Goal: Task Accomplishment & Management: Complete application form

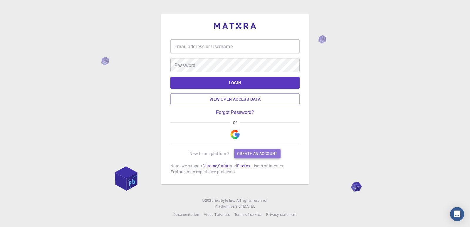
click at [241, 153] on link "Create an account" at bounding box center [257, 153] width 46 height 9
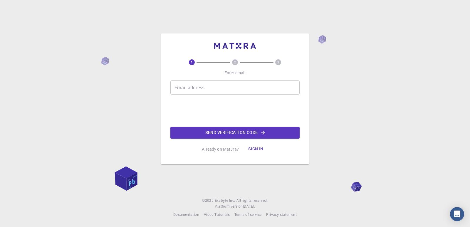
click at [201, 87] on div "Email address Email address" at bounding box center [234, 87] width 129 height 14
click at [185, 86] on input "Email address" at bounding box center [234, 87] width 129 height 14
type input "[EMAIL_ADDRESS][DOMAIN_NAME]"
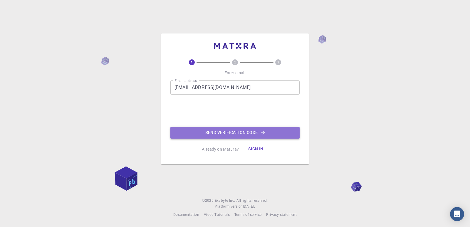
click at [228, 133] on button "Send verification code" at bounding box center [234, 133] width 129 height 12
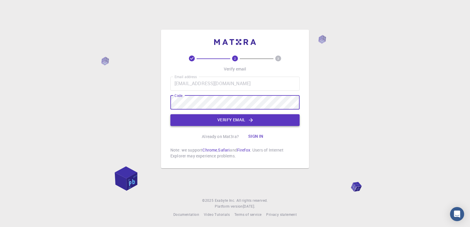
click at [220, 122] on button "Verify email" at bounding box center [234, 120] width 129 height 12
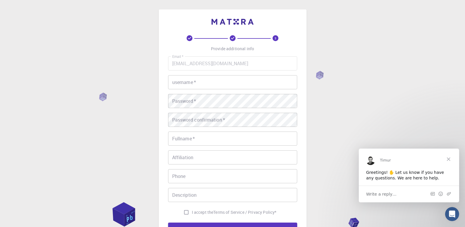
click at [194, 80] on input "username   *" at bounding box center [232, 82] width 129 height 14
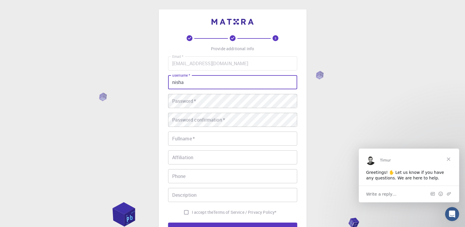
type input "nisha"
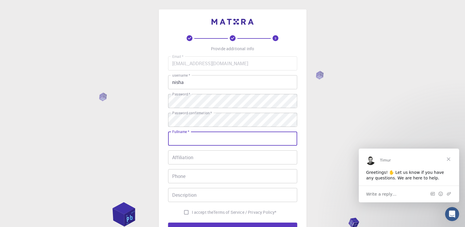
click at [225, 139] on input "Fullname   *" at bounding box center [232, 139] width 129 height 14
type input "Nisha"
click at [188, 158] on input "Affiliation" at bounding box center [232, 157] width 129 height 14
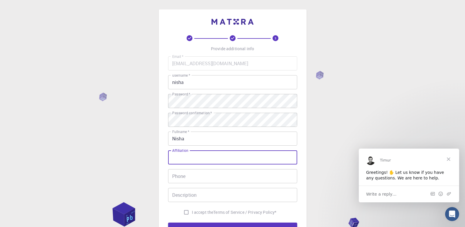
type input "g"
type input "[GEOGRAPHIC_DATA] [GEOGRAPHIC_DATA]"
click at [192, 174] on input "Phone" at bounding box center [232, 176] width 129 height 14
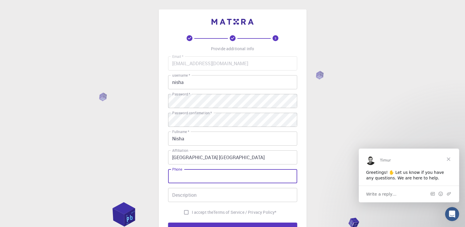
type input "03237898380"
click at [206, 192] on input "Description" at bounding box center [232, 195] width 129 height 14
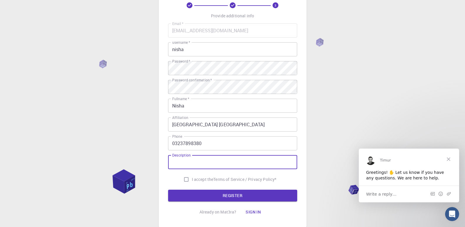
scroll to position [29, 0]
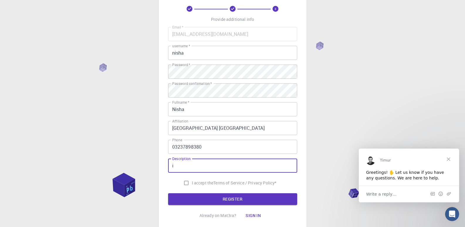
type input "i"
type input "I am a student. I have to do simulations to evaluate material properties and to…"
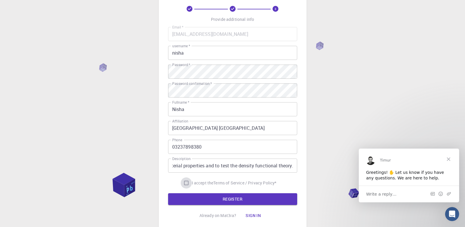
scroll to position [0, 0]
click at [183, 182] on input "I accept the Terms of Service / Privacy Policy *" at bounding box center [186, 182] width 11 height 11
checkbox input "true"
click at [218, 199] on button "REGISTER" at bounding box center [232, 199] width 129 height 12
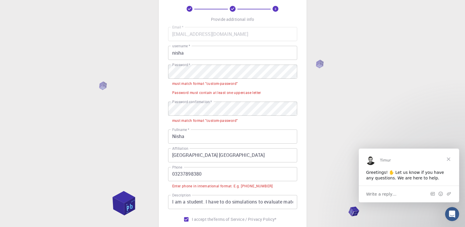
drag, startPoint x: 175, startPoint y: 175, endPoint x: 195, endPoint y: 199, distance: 31.0
click at [175, 175] on input "03237898380" at bounding box center [232, 174] width 129 height 14
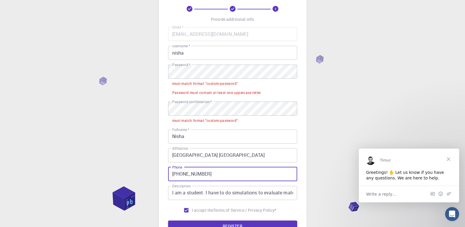
type input "[PHONE_NUMBER]"
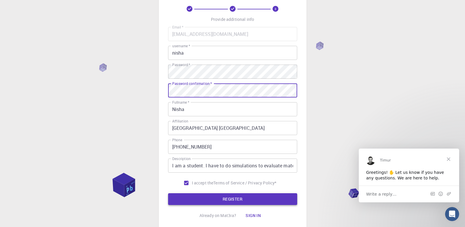
click at [210, 198] on button "REGISTER" at bounding box center [232, 199] width 129 height 12
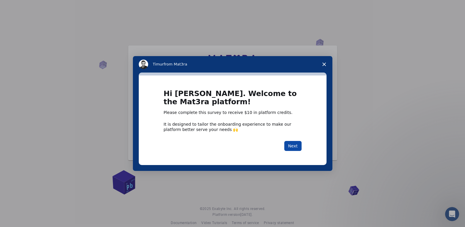
click at [289, 148] on button "Next" at bounding box center [292, 146] width 17 height 10
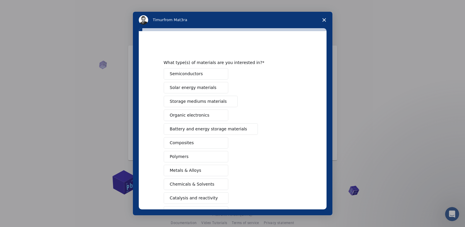
click at [187, 71] on span "Semiconductors" at bounding box center [186, 74] width 33 height 6
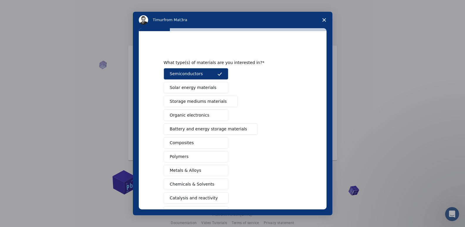
click at [199, 87] on span "Solar energy materials" at bounding box center [193, 88] width 47 height 6
click at [205, 129] on span "Battery and energy storage materials" at bounding box center [209, 129] width 78 height 6
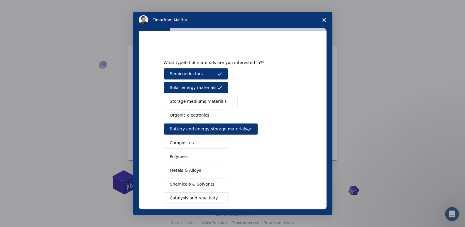
click at [192, 171] on span "Metals & Alloys" at bounding box center [185, 170] width 31 height 6
click at [201, 104] on span "Storage mediums materials" at bounding box center [198, 101] width 57 height 6
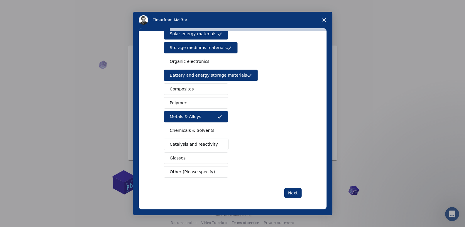
scroll to position [56, 0]
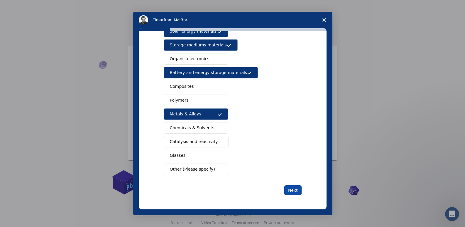
click at [296, 188] on button "Next" at bounding box center [292, 190] width 17 height 10
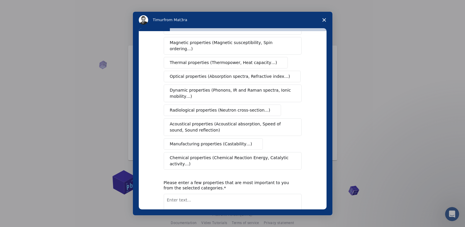
scroll to position [0, 0]
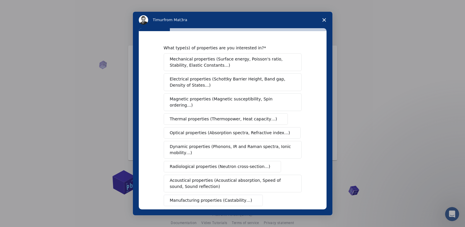
click at [193, 63] on span "Mechanical properties (Surface energy, Poisson's ratio, Stability, Elastic Cons…" at bounding box center [231, 62] width 122 height 12
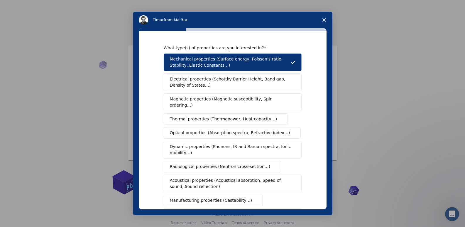
click at [189, 76] on span "Electrical properties (Schottky Barrier Height, Band gap, Density of States…)" at bounding box center [231, 82] width 122 height 12
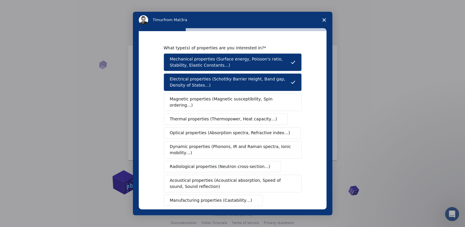
drag, startPoint x: 186, startPoint y: 102, endPoint x: 182, endPoint y: 114, distance: 13.1
click at [186, 102] on span "Magnetic properties (Magnetic susceptibility, Spin ordering…)" at bounding box center [230, 102] width 121 height 12
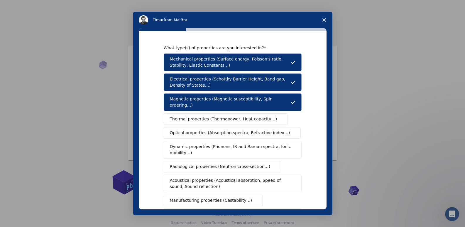
click at [186, 116] on span "Thermal properties (Thermopower, Heat capacity…)" at bounding box center [223, 119] width 107 height 6
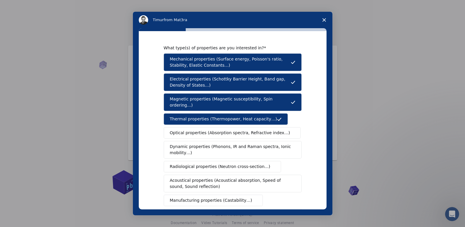
click at [184, 119] on button "Thermal properties (Thermopower, Heat capacity…)" at bounding box center [226, 118] width 124 height 11
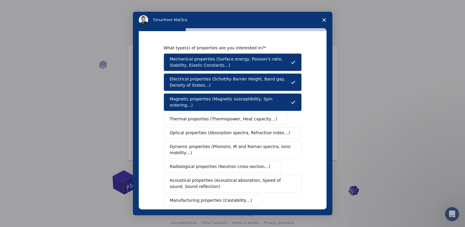
click at [186, 144] on span "Dynamic properties (Phonons, IR and Raman spectra, Ionic mobility…)" at bounding box center [231, 150] width 122 height 12
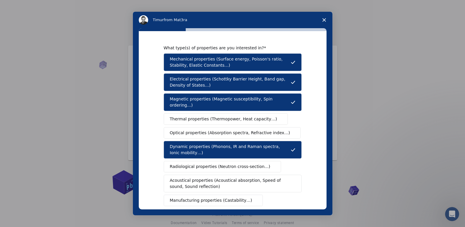
click at [188, 116] on button "Thermal properties (Thermopower, Heat capacity…)" at bounding box center [226, 118] width 124 height 11
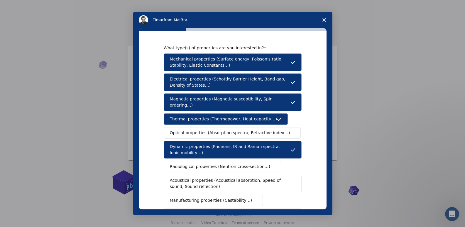
click at [187, 127] on button "Optical properties (Absorption spectra, Refractive index…)" at bounding box center [232, 132] width 137 height 11
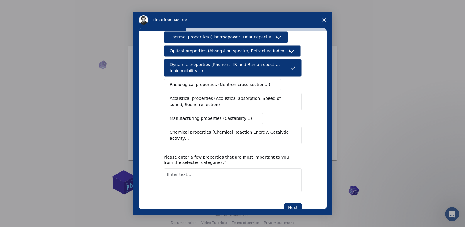
scroll to position [87, 0]
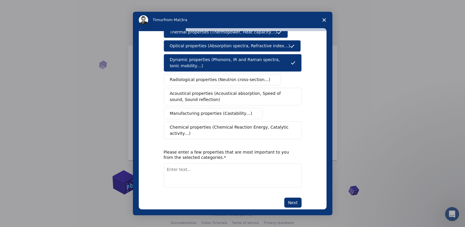
click at [173, 90] on span "Acoustical properties (Acoustical absorption, Speed of sound, Sound reflection)" at bounding box center [231, 96] width 122 height 12
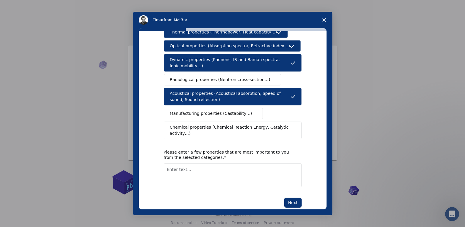
click at [183, 163] on textarea "Enter text..." at bounding box center [233, 175] width 138 height 24
type textarea "electrical, mechanical, thermal and optical properties"
click at [300, 189] on div "What type(s) of properties are you interested in? Mechanical properties (Surfac…" at bounding box center [233, 120] width 188 height 178
click at [292, 198] on button "Next" at bounding box center [292, 203] width 17 height 10
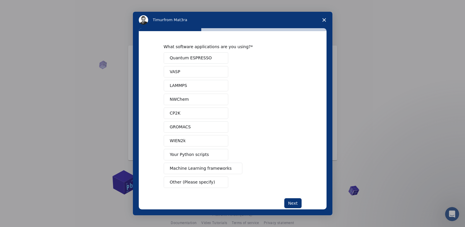
scroll to position [0, 0]
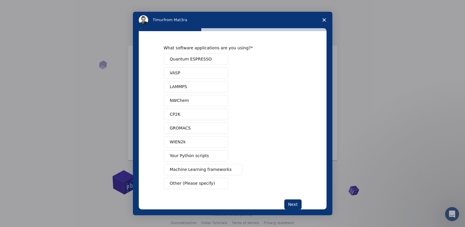
click at [183, 61] on span "Quantum ESPRESSO" at bounding box center [191, 59] width 42 height 6
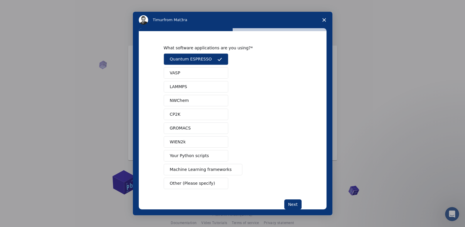
click at [183, 74] on button "VASP" at bounding box center [196, 72] width 65 height 11
click at [178, 144] on span "WIEN2k" at bounding box center [178, 142] width 16 height 6
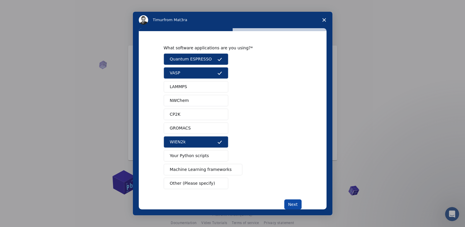
click at [291, 205] on button "Next" at bounding box center [292, 204] width 17 height 10
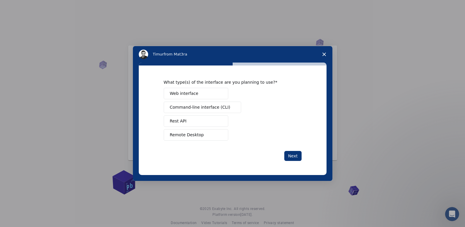
click at [183, 96] on span "Web interface" at bounding box center [184, 93] width 28 height 6
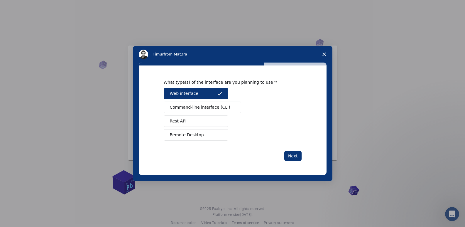
click at [183, 137] on span "Remote Desktop" at bounding box center [187, 135] width 34 height 6
click at [198, 107] on span "Command-line interface (CLI)" at bounding box center [200, 107] width 60 height 6
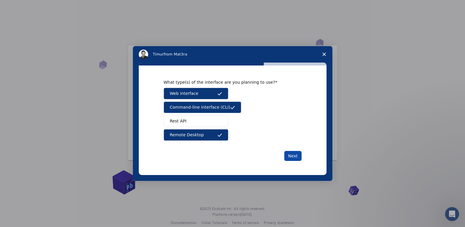
click at [298, 155] on button "Next" at bounding box center [292, 156] width 17 height 10
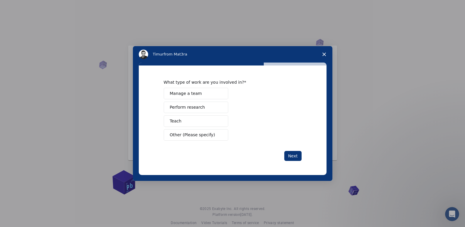
click at [174, 108] on span "Perform research" at bounding box center [187, 107] width 35 height 6
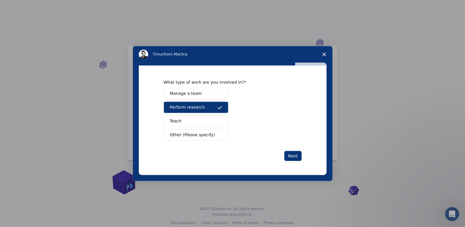
click at [174, 135] on span "Other (Please specify)" at bounding box center [192, 135] width 45 height 6
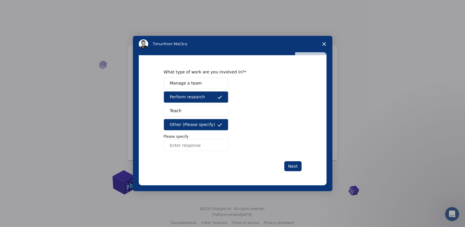
click at [199, 143] on input "Enter response" at bounding box center [196, 145] width 65 height 12
click at [212, 122] on button "Other (Please specify)" at bounding box center [196, 124] width 65 height 11
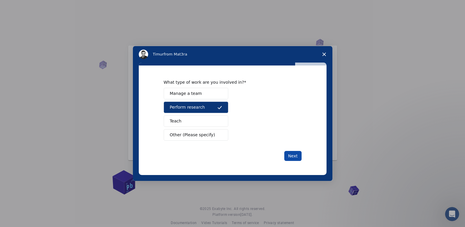
click at [289, 156] on button "Next" at bounding box center [292, 156] width 17 height 10
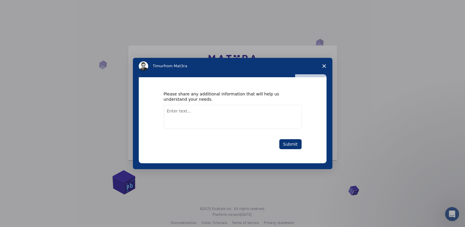
click at [168, 113] on textarea "Enter text..." at bounding box center [233, 117] width 138 height 24
type textarea "I"
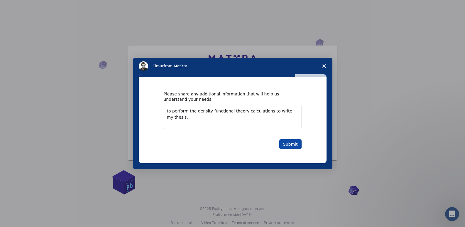
type textarea "to perform the density functional theory calculations to write my thesis."
click at [289, 144] on button "Submit" at bounding box center [290, 144] width 22 height 10
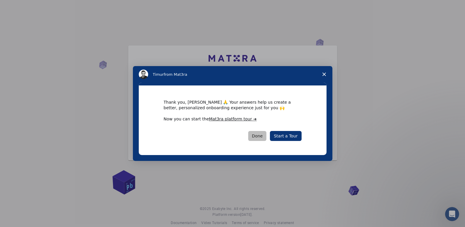
click at [259, 137] on button "Done" at bounding box center [257, 136] width 18 height 10
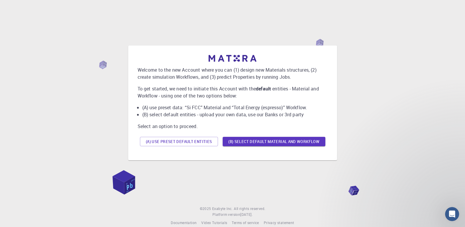
click at [182, 155] on div "Welcome to the new Account where you can (1) design new Materials structures, (…" at bounding box center [233, 102] width 200 height 105
click at [182, 156] on div "Welcome to the new Account where you can (1) design new Materials structures, (…" at bounding box center [232, 103] width 209 height 115
click at [180, 156] on div "Welcome to the new Account where you can (1) design new Materials structures, (…" at bounding box center [232, 103] width 209 height 115
click at [180, 158] on div "Welcome to the new Account where you can (1) design new Materials structures, (…" at bounding box center [232, 103] width 209 height 115
click at [179, 159] on div "Welcome to the new Account where you can (1) design new Materials structures, (…" at bounding box center [232, 103] width 209 height 115
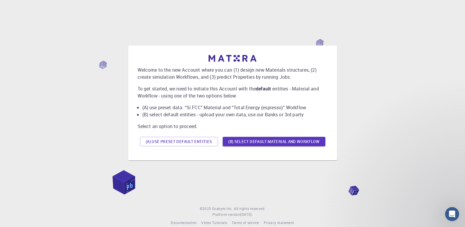
click at [170, 117] on li "(B) select default entities - upload your own data, use our Banks or 3rd party" at bounding box center [235, 114] width 186 height 7
click at [175, 124] on p "Select an option to proceed." at bounding box center [233, 126] width 190 height 7
click at [249, 142] on button "(B) Select default material and workflow" at bounding box center [274, 141] width 103 height 9
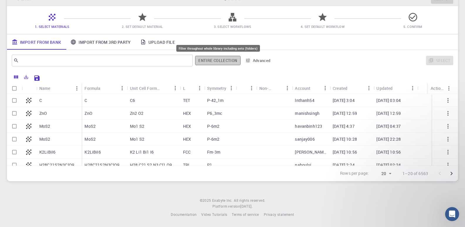
click at [228, 60] on button "Entire collection" at bounding box center [217, 60] width 45 height 9
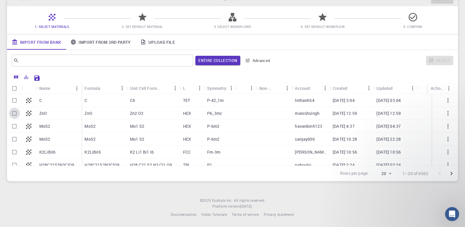
click at [13, 115] on input "Select row" at bounding box center [14, 113] width 11 height 11
checkbox input "true"
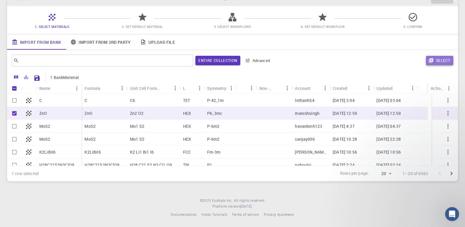
click at [437, 60] on button "Select" at bounding box center [439, 60] width 27 height 9
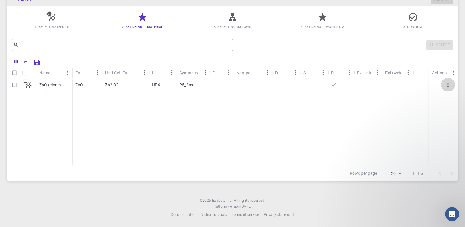
click at [449, 83] on icon "button" at bounding box center [448, 84] width 7 height 7
click at [449, 83] on icon "button" at bounding box center [448, 84] width 1 height 5
click at [183, 75] on div "Symmetry" at bounding box center [188, 72] width 19 height 11
click at [159, 78] on div "Lattice" at bounding box center [159, 72] width 15 height 11
click at [118, 69] on div "Unit Cell Formula" at bounding box center [117, 72] width 25 height 11
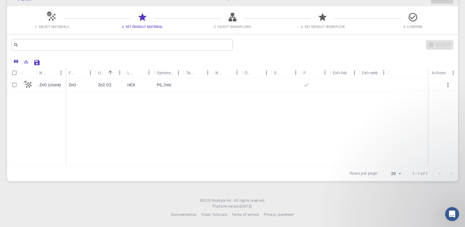
click at [83, 71] on icon "Sort" at bounding box center [81, 72] width 6 height 6
click at [48, 73] on icon "Sort" at bounding box center [51, 73] width 6 height 6
click at [48, 17] on icon at bounding box center [52, 17] width 10 height 10
click at [52, 29] on span "1. Select Materials" at bounding box center [51, 26] width 85 height 6
click at [53, 25] on span "1. Select Materials" at bounding box center [52, 26] width 35 height 4
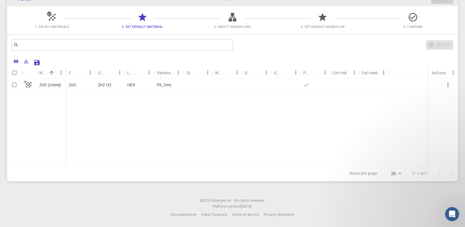
click at [36, 84] on div "ZnO (clone)" at bounding box center [50, 84] width 29 height 13
checkbox input "true"
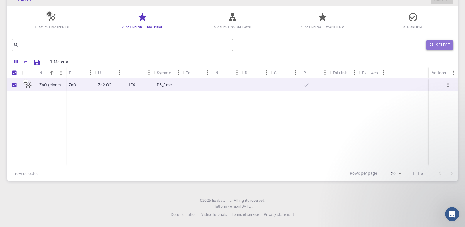
click at [436, 46] on button "Select" at bounding box center [439, 44] width 27 height 9
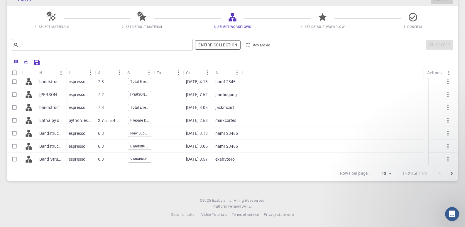
scroll to position [122, 0]
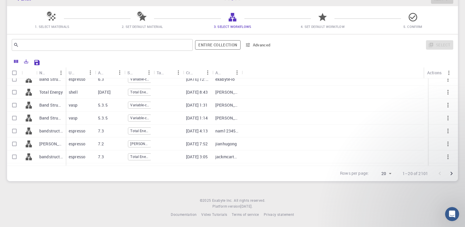
drag, startPoint x: 451, startPoint y: 112, endPoint x: 456, endPoint y: 85, distance: 27.5
click at [456, 85] on div "Elastic constant (QE) ver.2.2 (clone) (clone) Band Structure (LDA) Band Structu…" at bounding box center [232, 121] width 451 height 87
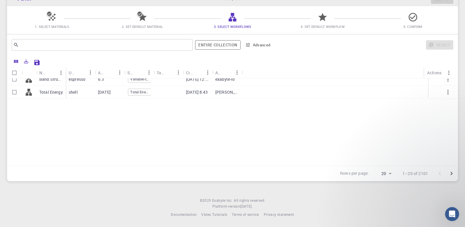
scroll to position [0, 0]
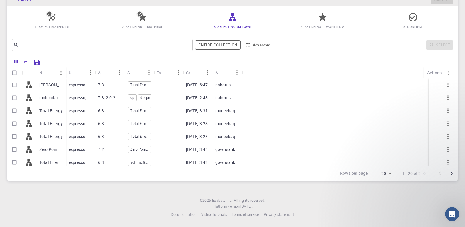
click at [51, 85] on p "[PERSON_NAME]" at bounding box center [50, 85] width 23 height 6
checkbox input "true"
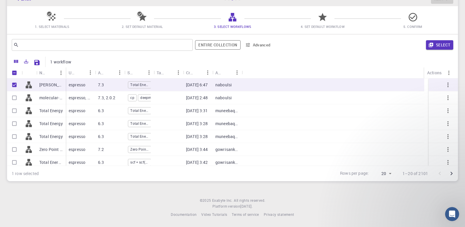
click at [48, 99] on p "molecular-dynamic" at bounding box center [50, 98] width 23 height 6
checkbox input "true"
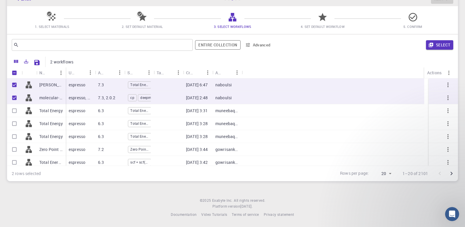
click at [44, 110] on p "Total Energy" at bounding box center [50, 111] width 23 height 6
checkbox input "true"
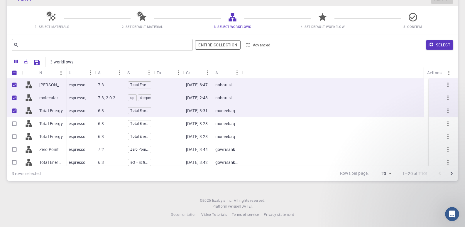
click at [46, 122] on p "Total Energy" at bounding box center [50, 124] width 23 height 6
checkbox input "true"
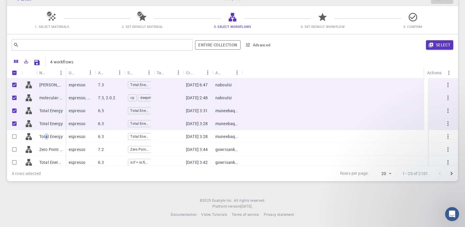
click at [47, 135] on p "Total Energy" at bounding box center [50, 137] width 23 height 6
checkbox input "true"
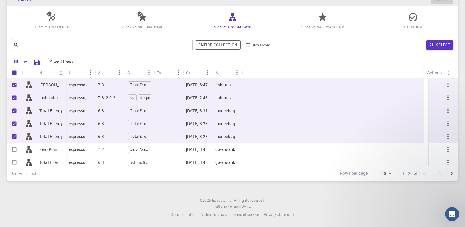
click at [45, 149] on p "Zero Point Energy qe7.2 (clone) (clone)" at bounding box center [50, 149] width 23 height 6
checkbox input "true"
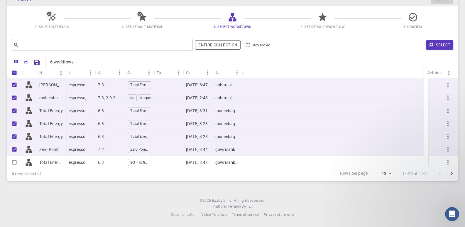
click at [42, 161] on p "Total Energy (clone)" at bounding box center [50, 162] width 23 height 6
checkbox input "true"
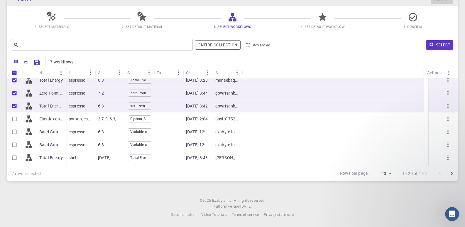
scroll to position [58, 0]
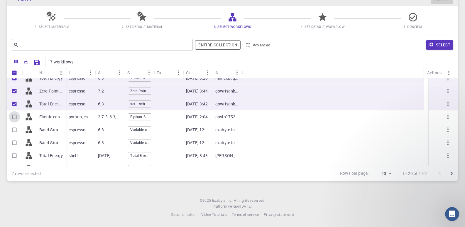
click at [15, 118] on input "Select row" at bounding box center [14, 116] width 11 height 11
checkbox input "true"
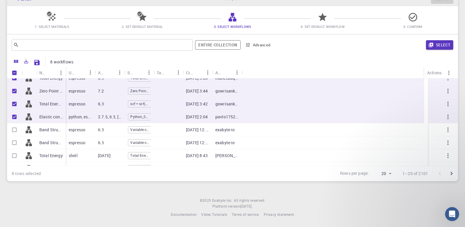
click at [14, 132] on input "Select row" at bounding box center [14, 129] width 11 height 11
checkbox input "true"
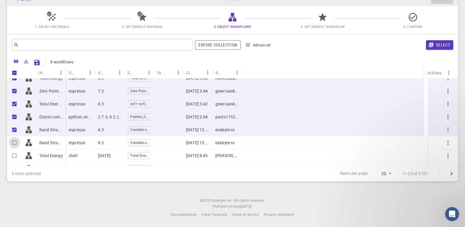
drag, startPoint x: 14, startPoint y: 141, endPoint x: 11, endPoint y: 153, distance: 12.0
click at [13, 144] on input "Select row" at bounding box center [14, 142] width 11 height 11
checkbox input "true"
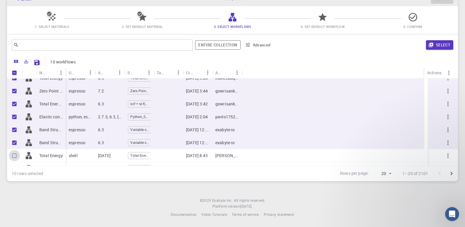
drag, startPoint x: 14, startPoint y: 156, endPoint x: 453, endPoint y: 185, distance: 440.2
click at [14, 156] on input "Select row" at bounding box center [14, 155] width 11 height 11
checkbox input "true"
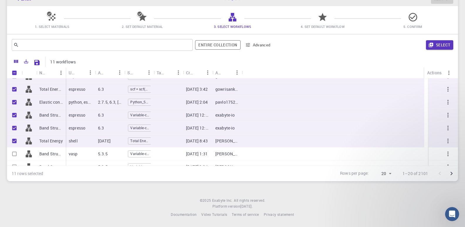
scroll to position [71, 0]
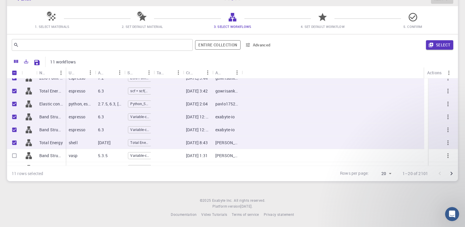
drag, startPoint x: 16, startPoint y: 103, endPoint x: 15, endPoint y: 128, distance: 25.3
click at [16, 103] on input "Unselect row" at bounding box center [14, 103] width 11 height 11
checkbox input "false"
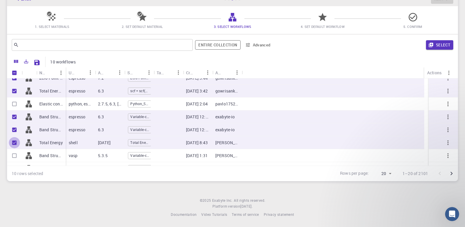
click at [13, 141] on input "Unselect row" at bounding box center [14, 142] width 11 height 11
checkbox input "false"
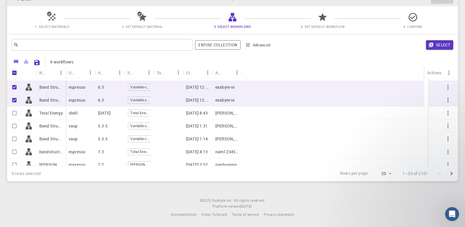
scroll to position [107, 0]
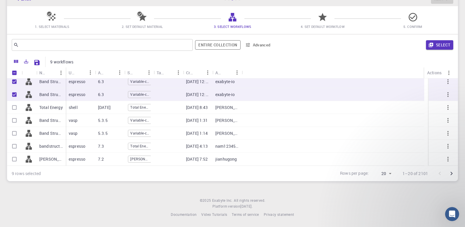
click at [40, 123] on p "Band Structure + Density of States (TB) VASP 5.3.5 (clone) (clone)" at bounding box center [50, 120] width 23 height 6
checkbox input "true"
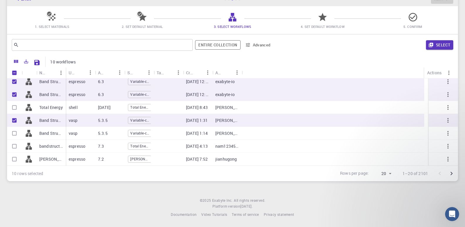
click at [15, 132] on input "Select row" at bounding box center [14, 133] width 11 height 11
checkbox input "true"
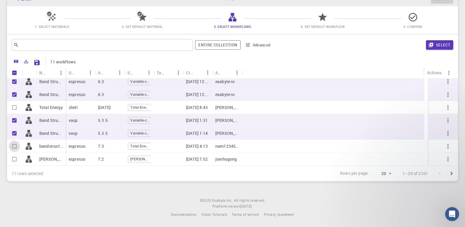
click at [14, 148] on input "Select row" at bounding box center [14, 146] width 11 height 11
checkbox input "true"
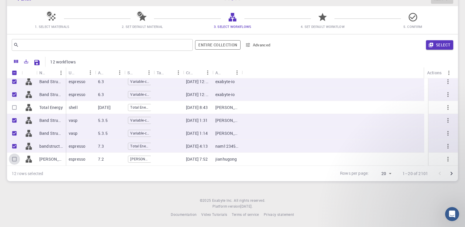
click at [12, 156] on input "Select row" at bounding box center [14, 159] width 11 height 11
checkbox input "true"
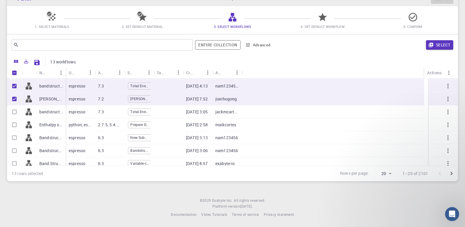
scroll to position [171, 0]
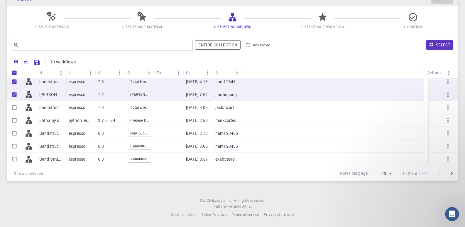
click at [14, 107] on input "Select row" at bounding box center [14, 107] width 11 height 11
checkbox input "true"
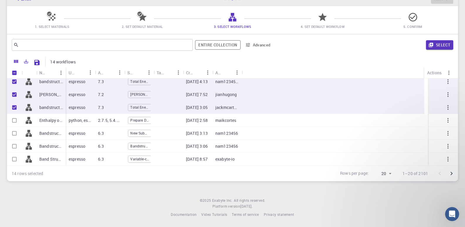
click at [14, 132] on input "Select row" at bounding box center [14, 133] width 11 height 11
checkbox input "true"
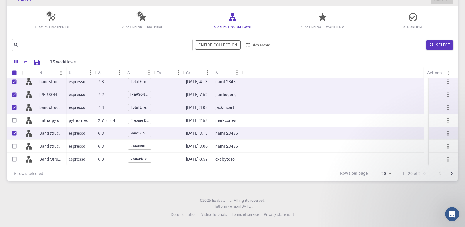
click at [13, 146] on input "Select row" at bounding box center [14, 146] width 11 height 11
checkbox input "true"
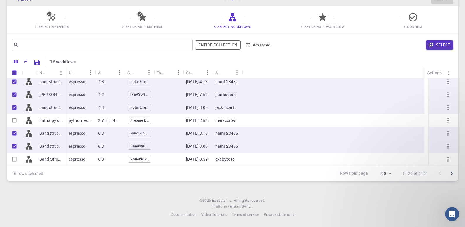
drag, startPoint x: 14, startPoint y: 159, endPoint x: 125, endPoint y: 110, distance: 121.2
click at [14, 159] on input "Select row" at bounding box center [14, 159] width 11 height 11
checkbox input "true"
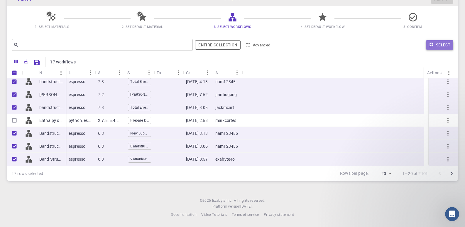
click at [441, 44] on button "Select" at bounding box center [439, 44] width 27 height 9
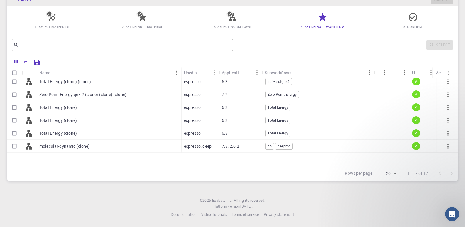
scroll to position [0, 0]
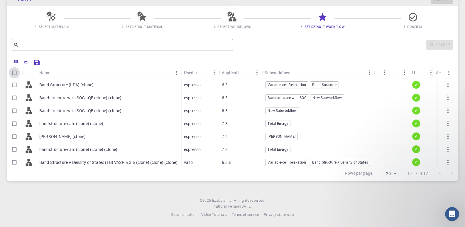
click at [12, 74] on input "Select all rows" at bounding box center [14, 72] width 11 height 11
checkbox input "true"
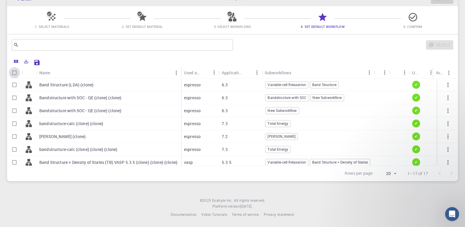
checkbox input "true"
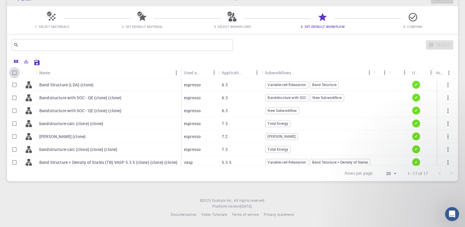
checkbox input "true"
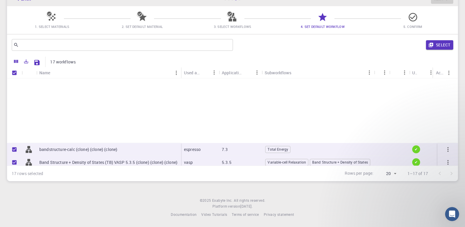
scroll to position [137, 0]
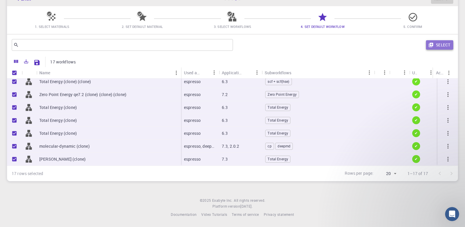
click at [436, 47] on button "Select" at bounding box center [439, 44] width 27 height 9
checkbox input "false"
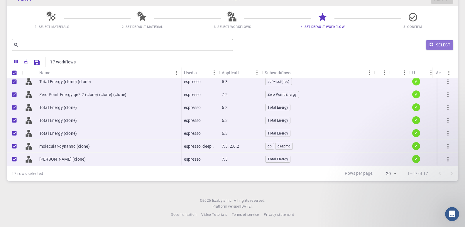
checkbox input "false"
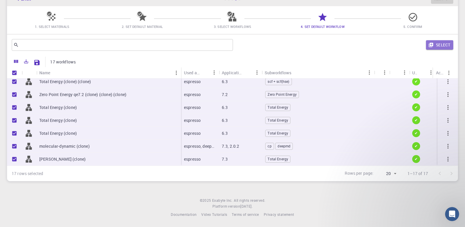
checkbox input "false"
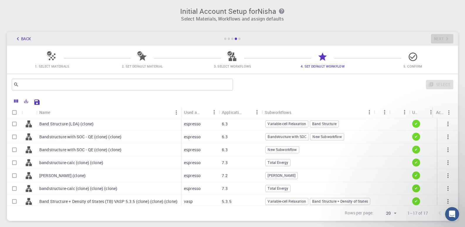
scroll to position [0, 0]
click at [12, 126] on input "Select row" at bounding box center [14, 124] width 11 height 11
checkbox input "true"
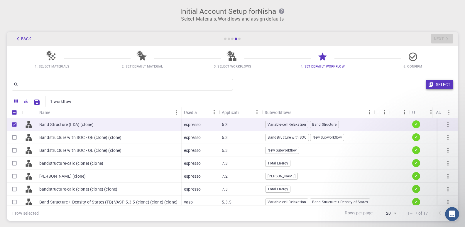
click at [436, 84] on button "Select" at bounding box center [439, 84] width 27 height 9
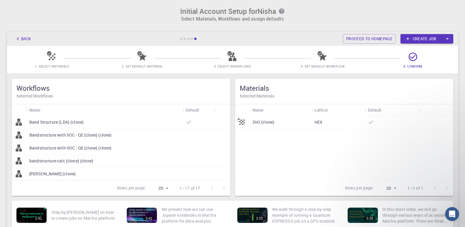
click at [61, 140] on div "Bandstructure with SOC - QE (clone) (clone)" at bounding box center [104, 135] width 156 height 13
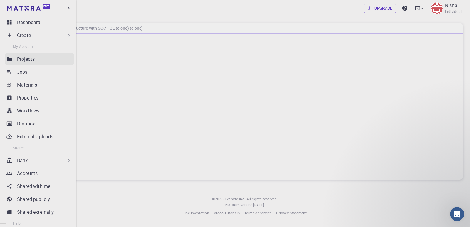
click at [14, 61] on link "Projects" at bounding box center [39, 59] width 69 height 12
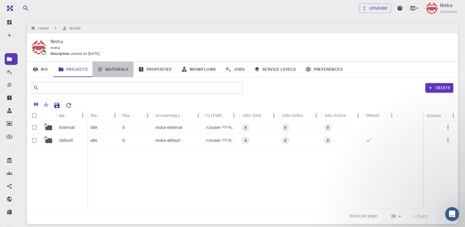
click at [116, 67] on link "Materials" at bounding box center [112, 69] width 41 height 15
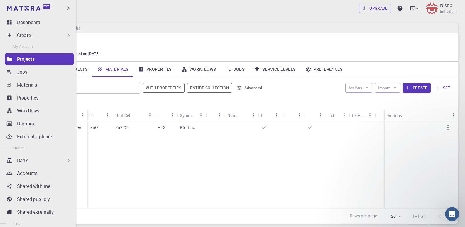
click at [19, 39] on div "Create" at bounding box center [39, 35] width 69 height 12
click at [12, 34] on icon at bounding box center [9, 35] width 6 height 6
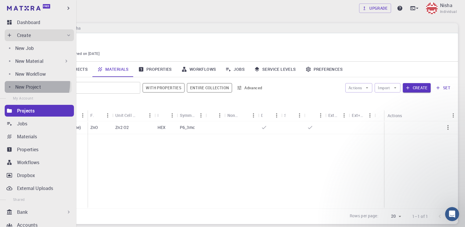
click at [26, 83] on link "New Project" at bounding box center [38, 87] width 67 height 12
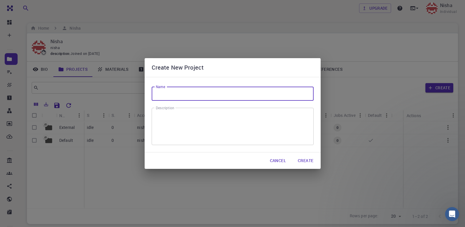
click at [172, 93] on input "Name" at bounding box center [233, 94] width 162 height 14
click at [194, 91] on input "Name" at bounding box center [233, 94] width 162 height 14
type input "DFT"
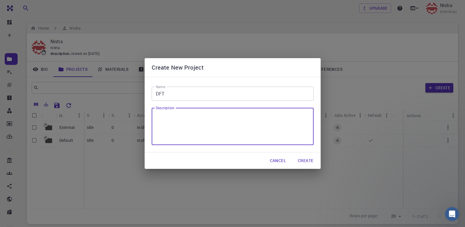
click at [182, 114] on textarea "Description" at bounding box center [233, 127] width 154 height 28
type textarea "test and perform DFT calculations for different materials"
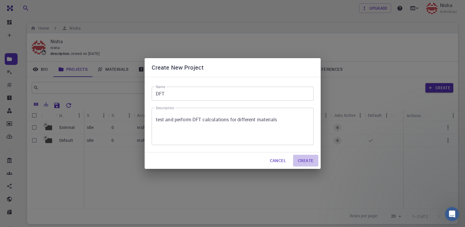
click at [302, 161] on button "Create" at bounding box center [305, 161] width 25 height 12
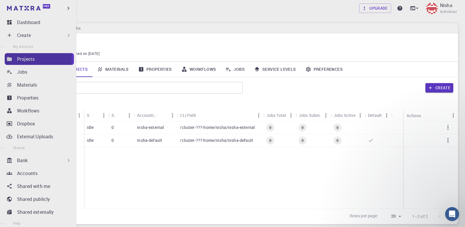
click at [8, 58] on icon at bounding box center [9, 59] width 5 height 4
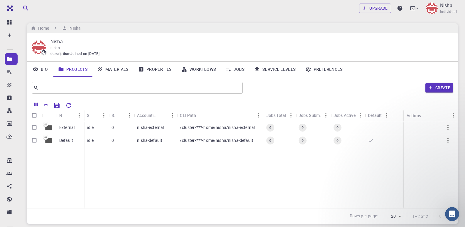
click at [133, 153] on div "External Default idle 0 nisha-external /cluster-???-home/nisha/nisha-external 0…" at bounding box center [242, 164] width 431 height 87
click at [48, 144] on icon at bounding box center [49, 140] width 8 height 8
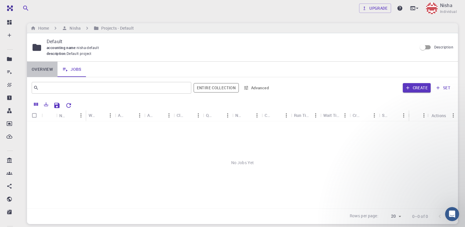
drag, startPoint x: 37, startPoint y: 68, endPoint x: 23, endPoint y: 56, distance: 18.5
click at [37, 68] on link "Overview" at bounding box center [42, 69] width 31 height 15
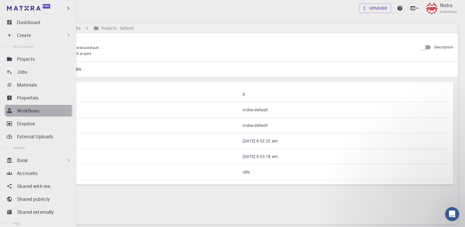
click at [19, 110] on p "Workflows" at bounding box center [28, 110] width 22 height 7
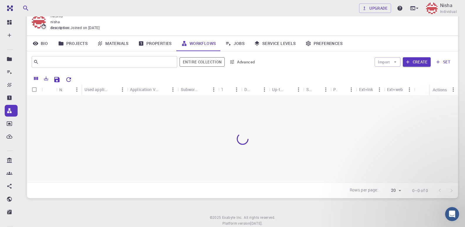
scroll to position [29, 0]
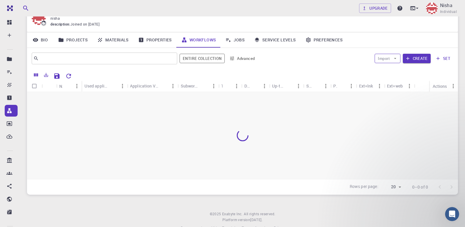
click at [391, 60] on button "Import" at bounding box center [388, 58] width 26 height 9
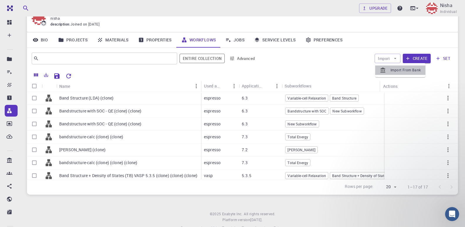
click at [396, 69] on span "Import From Bank" at bounding box center [406, 70] width 30 height 6
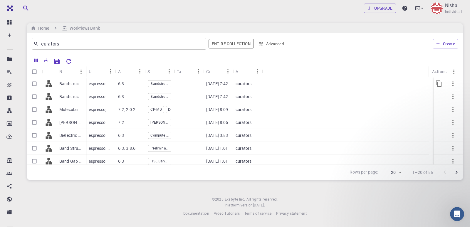
click at [65, 83] on p "Bandstructure with SOC - QE" at bounding box center [70, 84] width 23 height 6
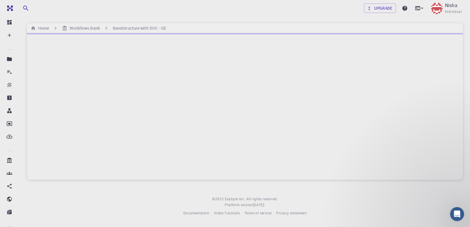
click at [32, 84] on div at bounding box center [245, 106] width 436 height 146
click at [79, 215] on footer "© 2025 Exabyte Inc. All rights reserved. Platform version [DATE] . Documentatio…" at bounding box center [245, 206] width 450 height 20
click at [420, 10] on icon at bounding box center [422, 8] width 6 height 6
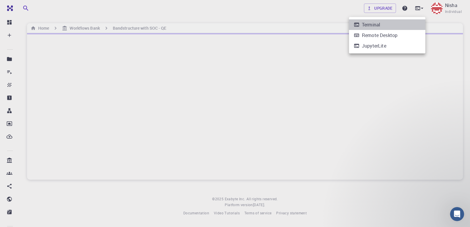
click at [386, 29] on li "Terminal" at bounding box center [387, 24] width 76 height 11
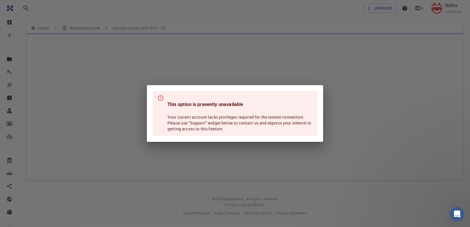
click at [423, 8] on div "This option is presently unavailable Your current account lacks privileges requ…" at bounding box center [235, 113] width 470 height 227
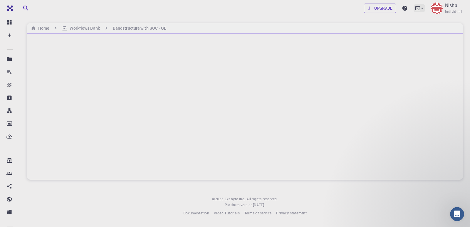
click at [416, 6] on icon at bounding box center [417, 8] width 5 height 4
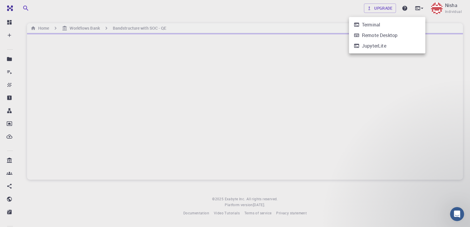
click at [404, 40] on li "Remote Desktop" at bounding box center [387, 35] width 76 height 11
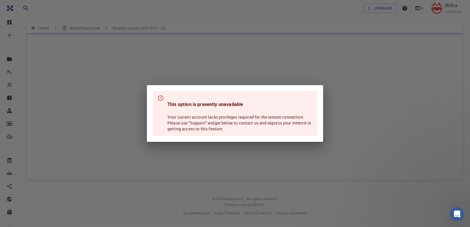
click at [422, 8] on div "This option is presently unavailable Your current account lacks privileges requ…" at bounding box center [235, 113] width 470 height 227
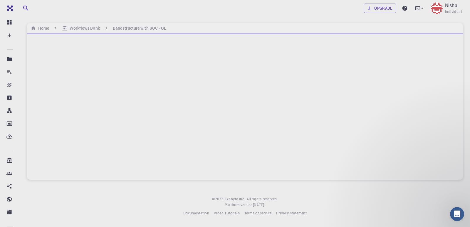
click at [422, 8] on icon at bounding box center [422, 8] width 2 height 1
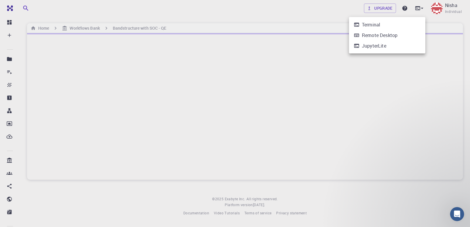
click at [381, 25] on li "Terminal" at bounding box center [387, 24] width 76 height 11
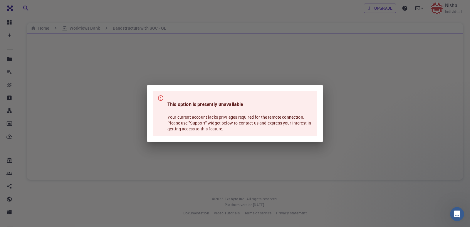
click at [338, 139] on div "This option is presently unavailable Your current account lacks privileges requ…" at bounding box center [235, 113] width 470 height 227
